Goal: Task Accomplishment & Management: Complete application form

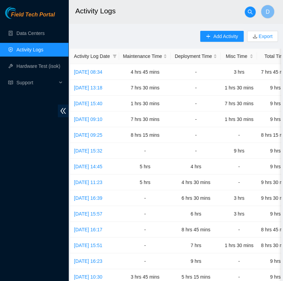
click at [141, 40] on div "Add Activity Export Activity Log Date Maintenance Time Deployment Time Misc Tim…" at bounding box center [175, 216] width 211 height 370
click at [45, 35] on link "Data Centers" at bounding box center [30, 32] width 28 height 5
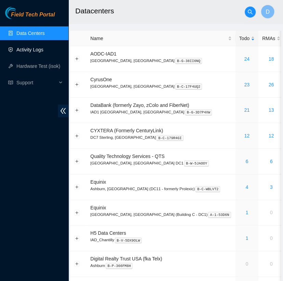
click at [43, 50] on link "Activity Logs" at bounding box center [29, 49] width 27 height 5
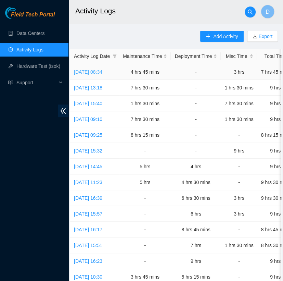
click at [102, 71] on link "[DATE] 08:34" at bounding box center [88, 71] width 28 height 5
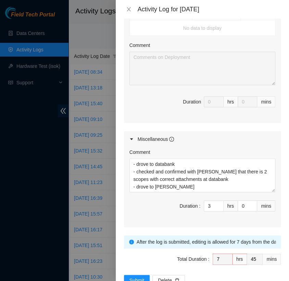
scroll to position [467, 0]
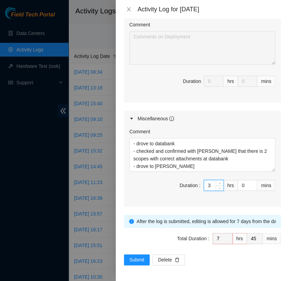
click at [206, 185] on input "3" at bounding box center [213, 185] width 19 height 10
type input "4"
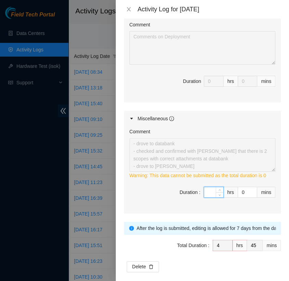
type input "4"
type input "8"
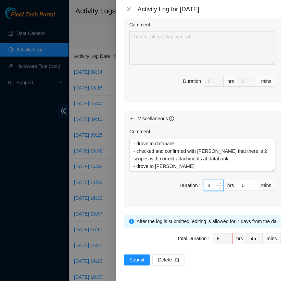
type input "4"
type input "49"
type input "45"
type input "9"
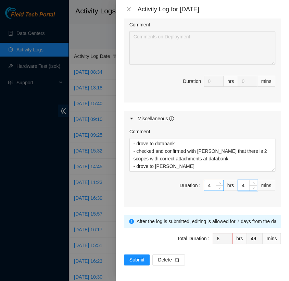
type input "30"
type input "45"
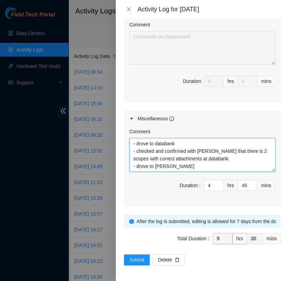
click at [175, 165] on textarea "- drove to databank - checked and confirmed with Nigel that there is 2 scopes w…" at bounding box center [202, 155] width 146 height 34
click at [170, 165] on textarea "- drove to databank - checked and confirmed with Nigel that there is 2 scopes w…" at bounding box center [202, 155] width 146 height 34
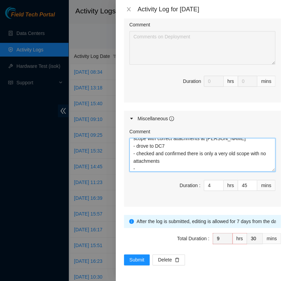
scroll to position [0, 0]
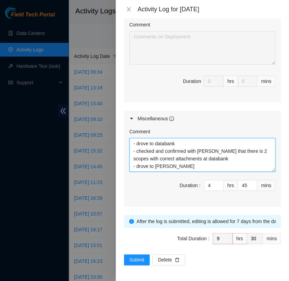
click at [131, 142] on textarea "- drove to databank - checked and confirmed with Nigel that there is 2 scopes w…" at bounding box center [202, 155] width 146 height 34
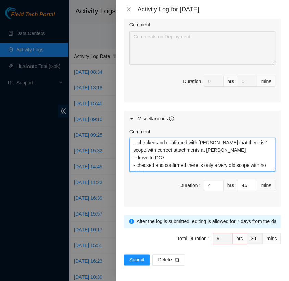
scroll to position [52, 0]
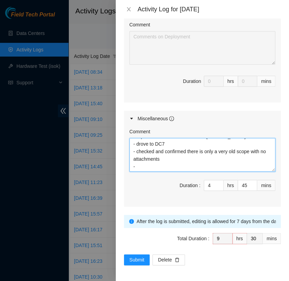
click at [135, 164] on textarea "Worked with senior FT Nigel - drove to databank - checked and confirmed with Ni…" at bounding box center [202, 155] width 146 height 34
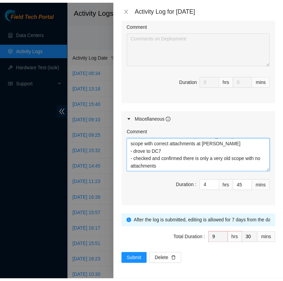
scroll to position [0, 0]
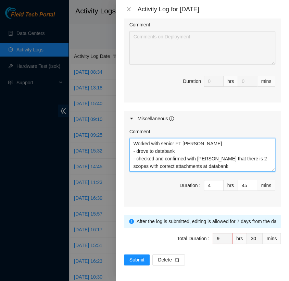
click at [196, 142] on textarea "Worked with senior FT Nigel - drove to databank - checked and confirmed with Ni…" at bounding box center [202, 155] width 146 height 34
type textarea "Worked with senior FT Nigel via slack - drove to databank - checked and confirm…"
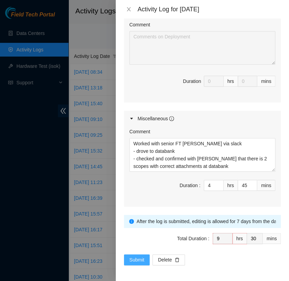
click at [136, 257] on span "Submit" at bounding box center [136, 260] width 15 height 8
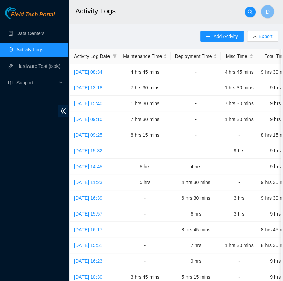
click at [135, 33] on div "Add Activity Export Activity Log Date Maintenance Time Deployment Time Misc Tim…" at bounding box center [175, 216] width 211 height 370
click at [42, 34] on link "Data Centers" at bounding box center [30, 32] width 28 height 5
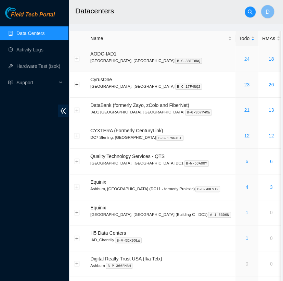
click at [244, 57] on link "24" at bounding box center [246, 58] width 5 height 5
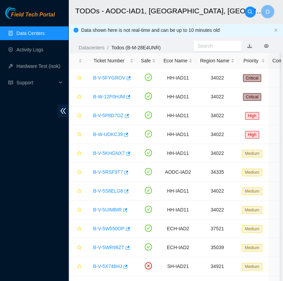
click at [40, 35] on link "Data Centers" at bounding box center [30, 32] width 28 height 5
